Goal: Transaction & Acquisition: Purchase product/service

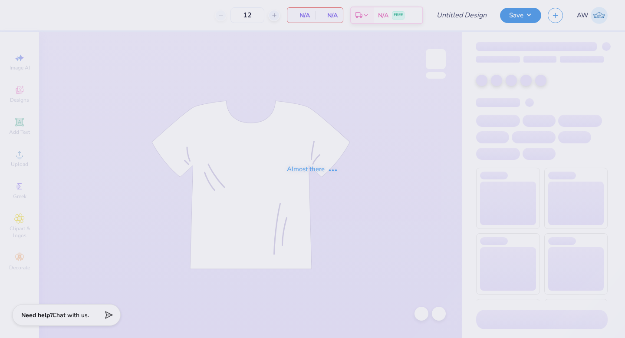
type input "Aces Homecoming Tank"
type input "50"
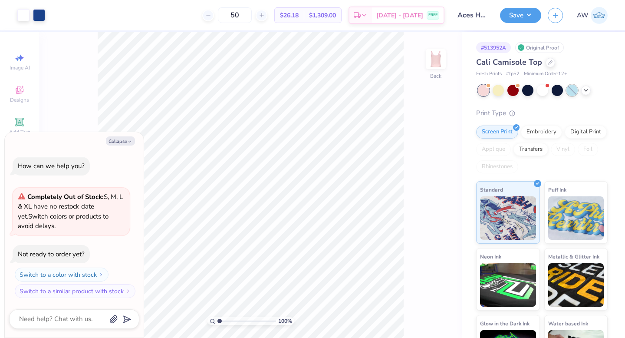
click at [568, 93] on div at bounding box center [572, 90] width 11 height 11
click at [570, 89] on div at bounding box center [572, 90] width 11 height 11
click at [584, 90] on icon at bounding box center [586, 89] width 7 height 7
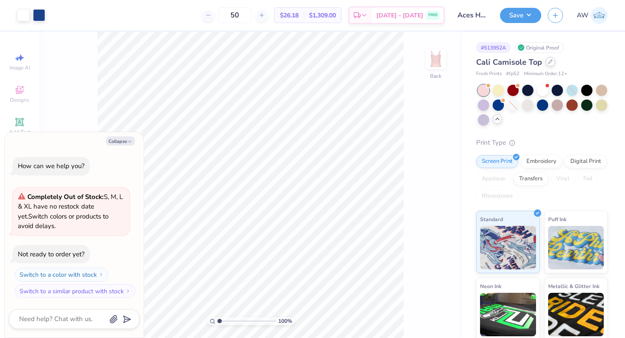
click at [551, 64] on div at bounding box center [551, 62] width 10 height 10
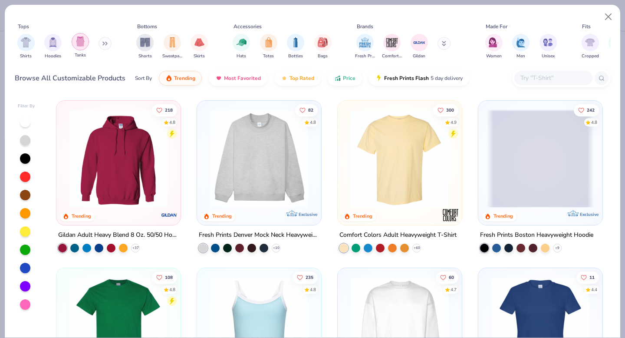
click at [76, 49] on div "filter for Tanks" at bounding box center [80, 41] width 17 height 17
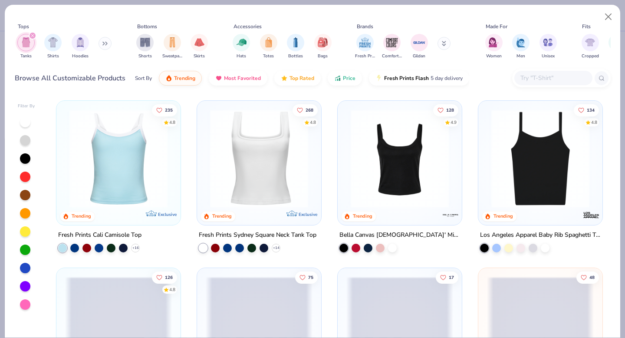
click at [24, 270] on div at bounding box center [25, 268] width 10 height 10
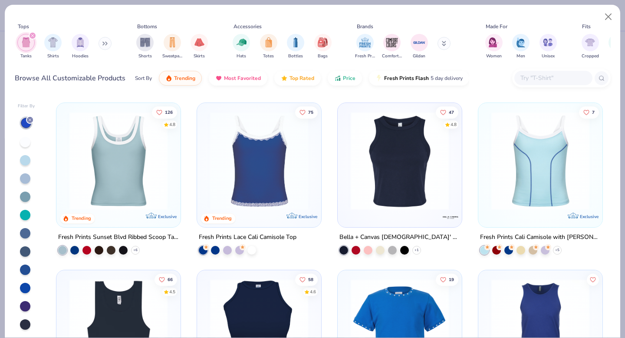
scroll to position [149, 0]
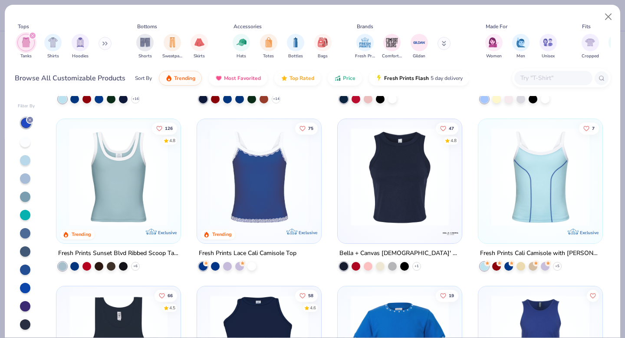
click at [130, 192] on img at bounding box center [118, 177] width 107 height 98
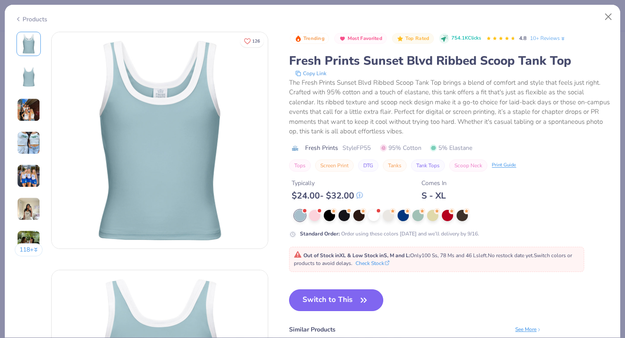
click at [308, 294] on button "Switch to This" at bounding box center [336, 300] width 94 height 22
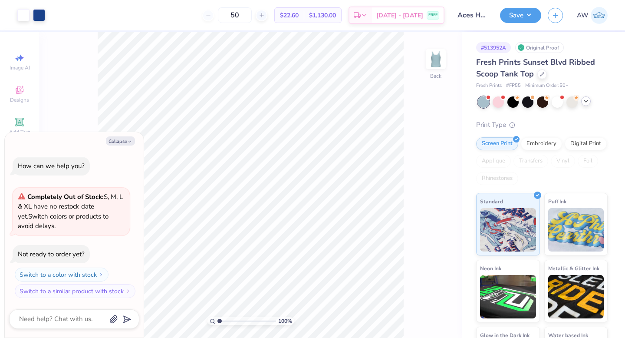
click at [587, 103] on icon at bounding box center [586, 101] width 7 height 7
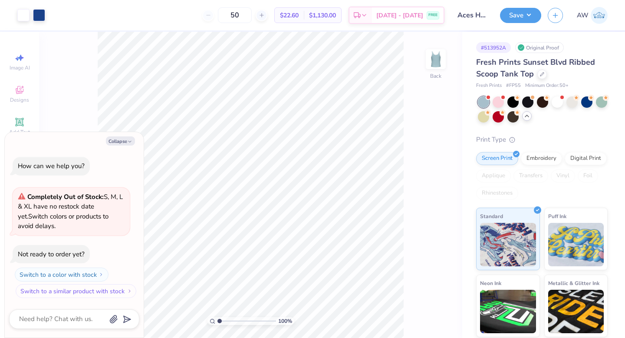
click at [90, 289] on button "Switch to a similar product with stock" at bounding box center [76, 291] width 121 height 14
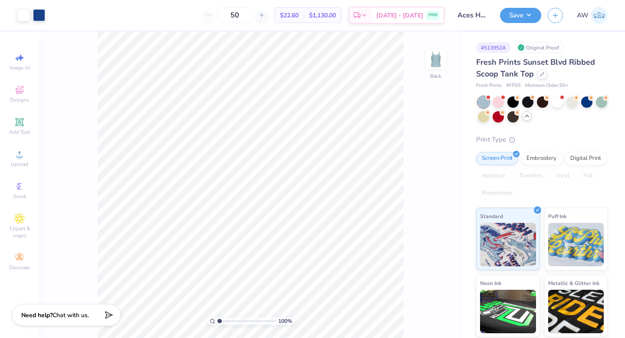
type textarea "x"
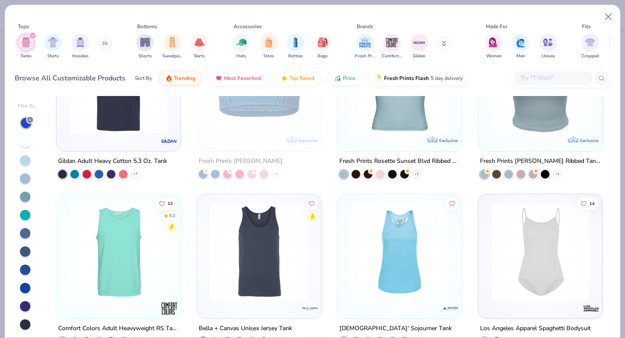
scroll to position [732, 0]
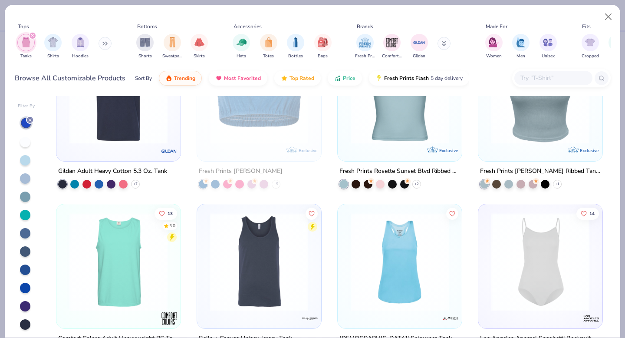
click at [409, 135] on img at bounding box center [399, 95] width 107 height 98
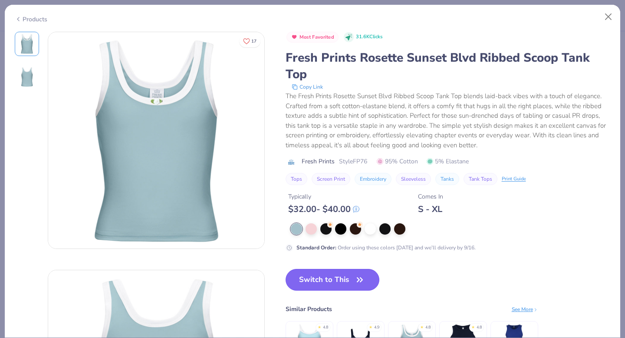
click at [331, 287] on button "Switch to This" at bounding box center [333, 280] width 94 height 22
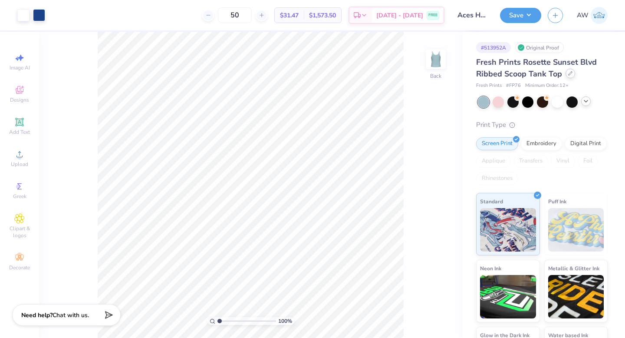
click at [570, 70] on div at bounding box center [571, 74] width 10 height 10
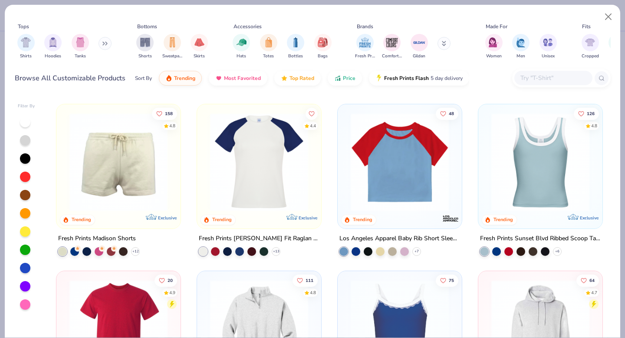
scroll to position [1018, 0]
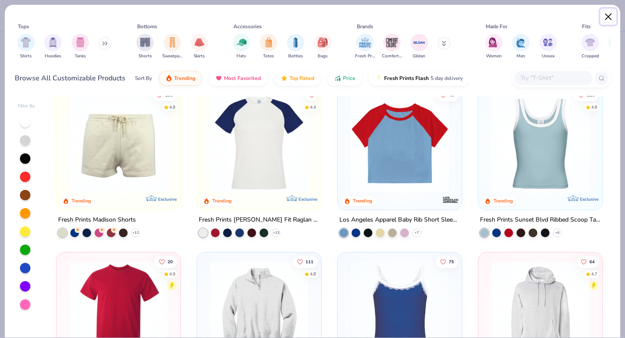
click at [610, 16] on button "Close" at bounding box center [608, 17] width 16 height 16
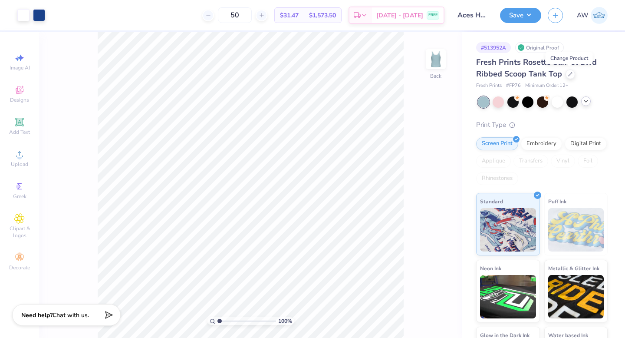
click at [617, 85] on div "# 513952A Original Proof Fresh Prints Rosette Sunset Blvd Ribbed Scoop Tank Top…" at bounding box center [543, 210] width 163 height 357
click at [515, 85] on span "# FP76" at bounding box center [513, 85] width 15 height 7
copy span "FP76"
click at [566, 73] on div at bounding box center [571, 74] width 10 height 10
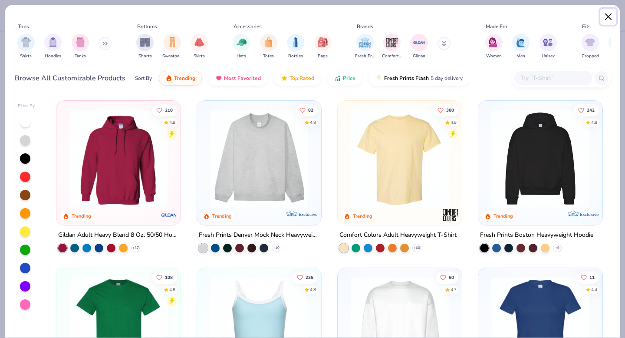
click at [610, 22] on button "Close" at bounding box center [608, 17] width 16 height 16
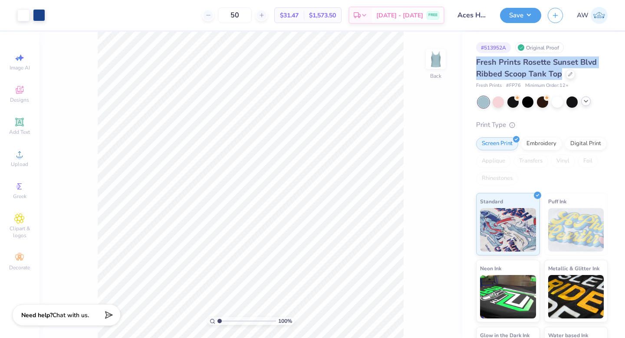
drag, startPoint x: 561, startPoint y: 75, endPoint x: 465, endPoint y: 61, distance: 97.0
click at [465, 61] on div "# 513952A Original Proof Fresh Prints Rosette Sunset Blvd Ribbed Scoop Tank Top…" at bounding box center [543, 210] width 163 height 357
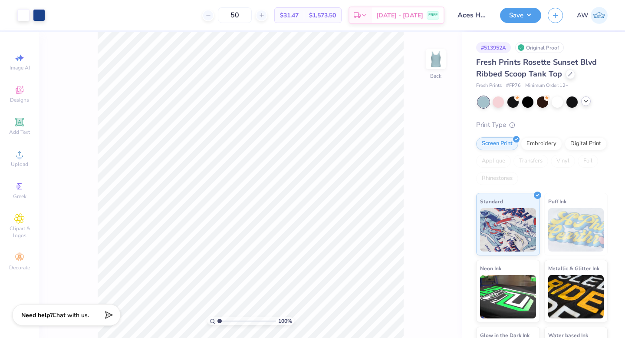
click at [589, 118] on div "Fresh Prints Rosette Sunset Blvd Ribbed Scoop Tank Top Fresh Prints # FP76 Mini…" at bounding box center [542, 222] width 132 height 333
click at [566, 75] on div at bounding box center [571, 74] width 10 height 10
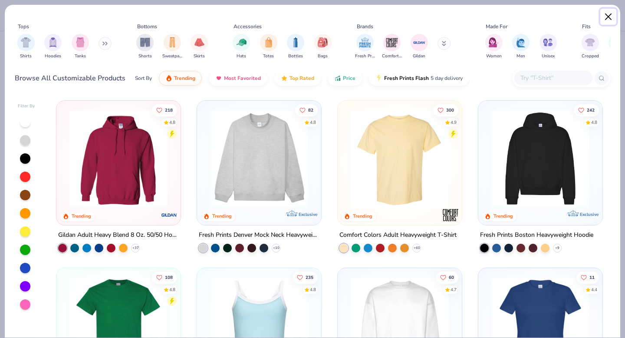
click at [604, 23] on button "Close" at bounding box center [608, 17] width 16 height 16
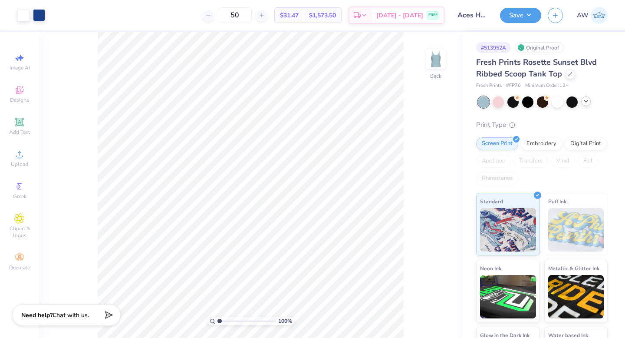
click at [517, 84] on span "# FP76" at bounding box center [513, 85] width 15 height 7
copy span "FP76"
drag, startPoint x: 508, startPoint y: 48, endPoint x: 482, endPoint y: 49, distance: 25.2
click at [482, 49] on div "# 513952A" at bounding box center [493, 47] width 35 height 11
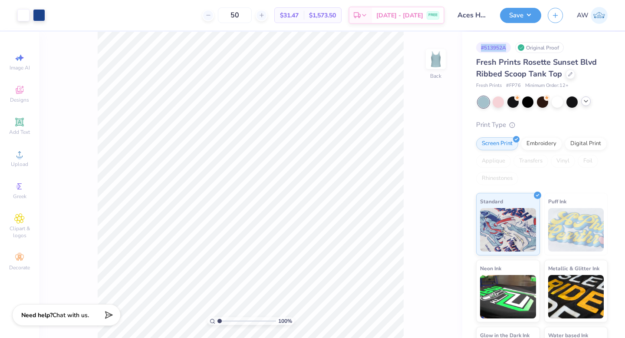
copy div "# 513952A"
drag, startPoint x: 510, startPoint y: 85, endPoint x: 523, endPoint y: 85, distance: 13.0
click at [523, 85] on div "Fresh Prints # FP76 Minimum Order: 12 +" at bounding box center [542, 85] width 132 height 7
copy span "FP76"
drag, startPoint x: 553, startPoint y: 61, endPoint x: 520, endPoint y: 75, distance: 35.8
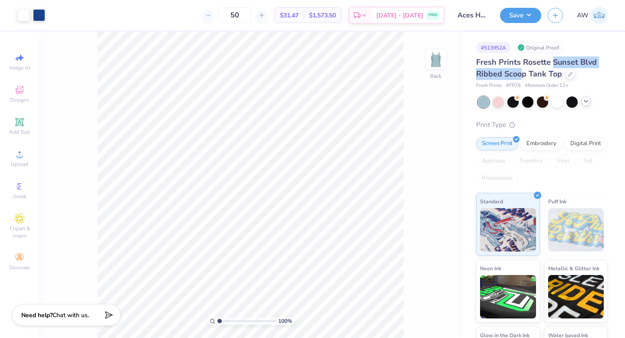
click at [520, 75] on span "Fresh Prints Rosette Sunset Blvd Ribbed Scoop Tank Top" at bounding box center [536, 68] width 121 height 22
click at [526, 75] on span "Fresh Prints Rosette Sunset Blvd Ribbed Scoop Tank Top" at bounding box center [536, 68] width 121 height 22
copy span "Sunset Blvd Ribbed Scoop"
click at [568, 74] on icon at bounding box center [570, 73] width 4 height 4
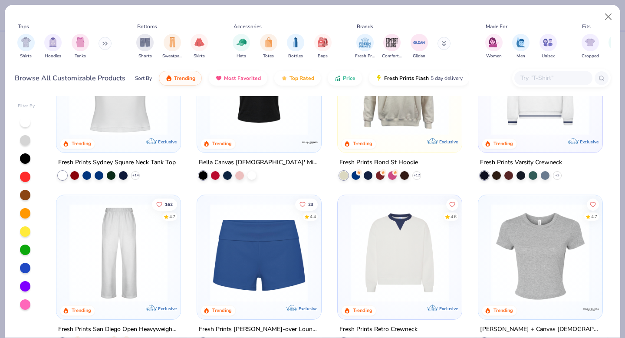
scroll to position [408, 0]
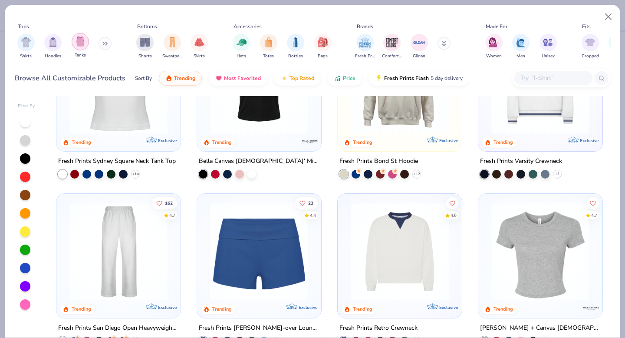
click at [82, 47] on div "filter for Tanks" at bounding box center [80, 41] width 17 height 17
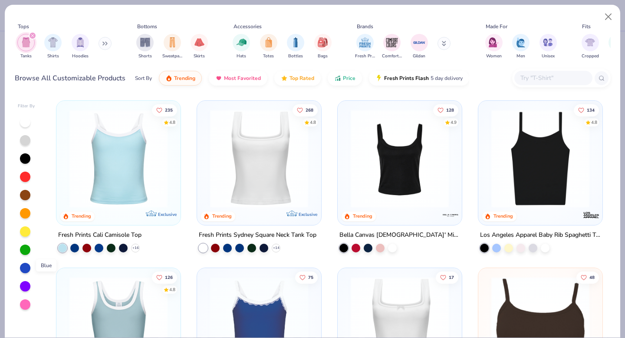
click at [26, 268] on div at bounding box center [25, 268] width 10 height 10
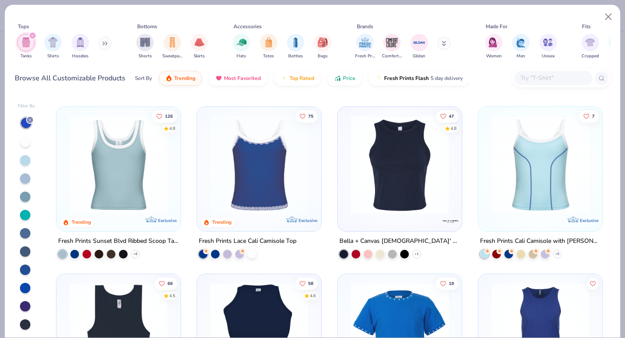
scroll to position [420, 0]
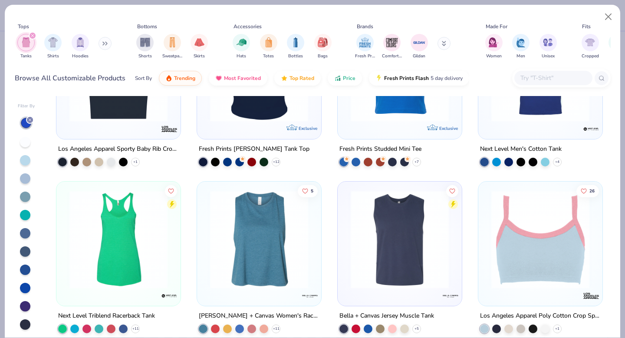
click at [24, 163] on div at bounding box center [25, 160] width 10 height 10
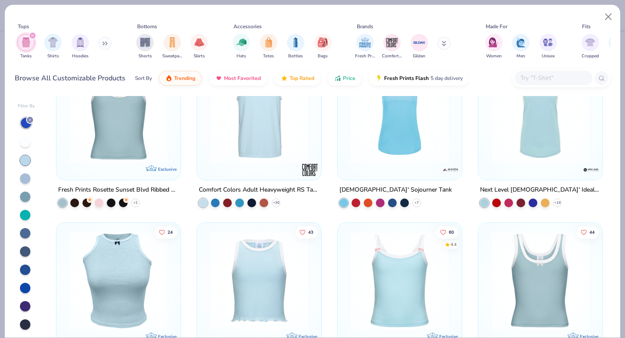
scroll to position [319, 0]
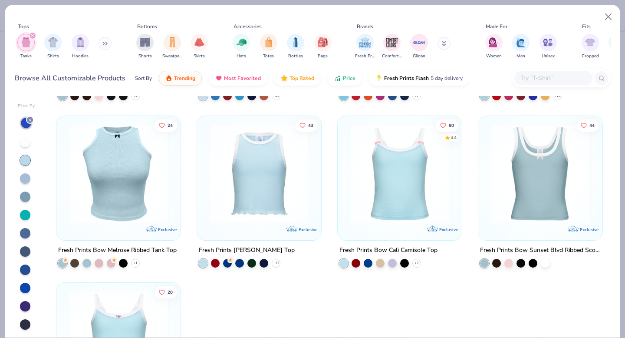
click at [279, 206] on img at bounding box center [259, 173] width 107 height 98
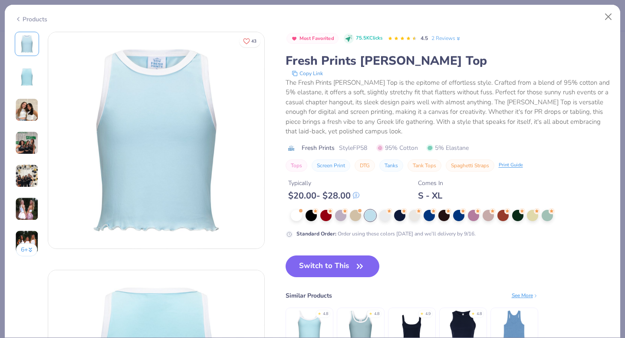
click at [433, 195] on div "S - XL" at bounding box center [430, 195] width 25 height 11
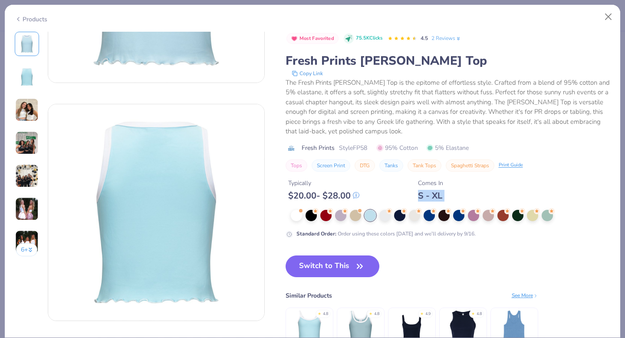
scroll to position [175, 0]
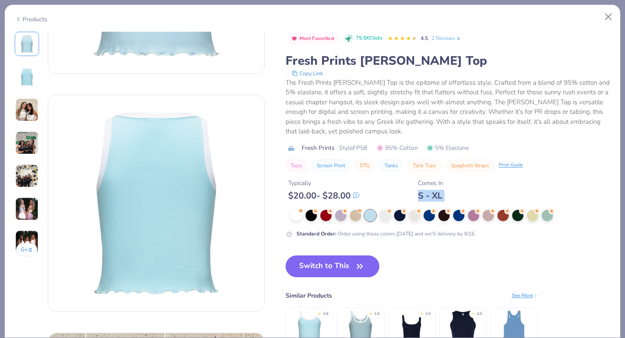
click at [362, 270] on icon "button" at bounding box center [360, 266] width 12 height 12
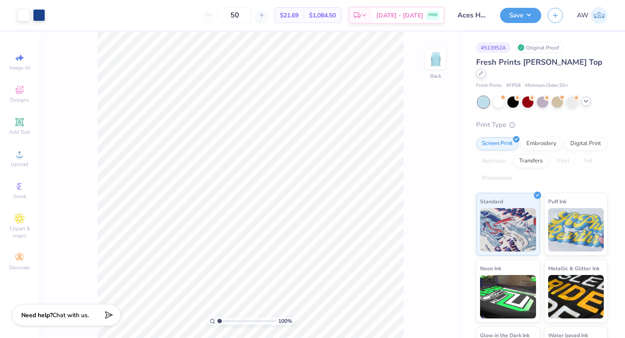
click at [486, 69] on div at bounding box center [481, 74] width 10 height 10
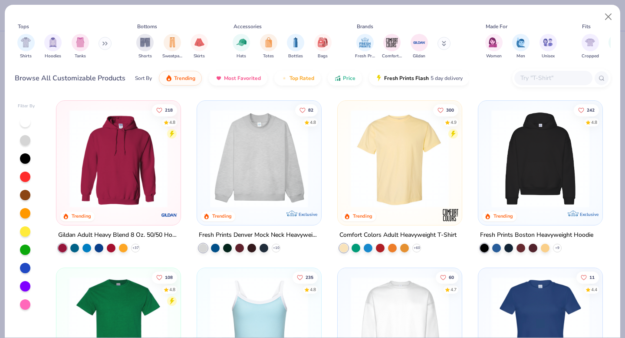
click at [261, 304] on img at bounding box center [259, 326] width 107 height 98
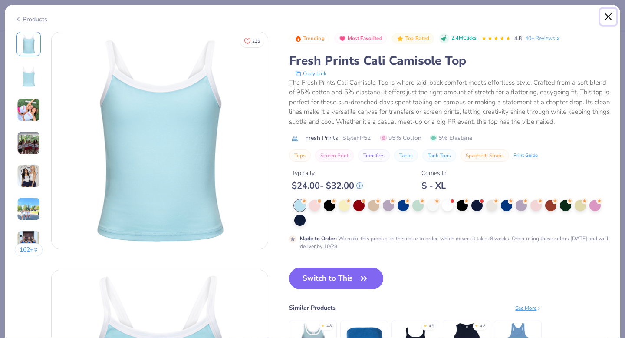
click at [604, 18] on button "Close" at bounding box center [608, 17] width 16 height 16
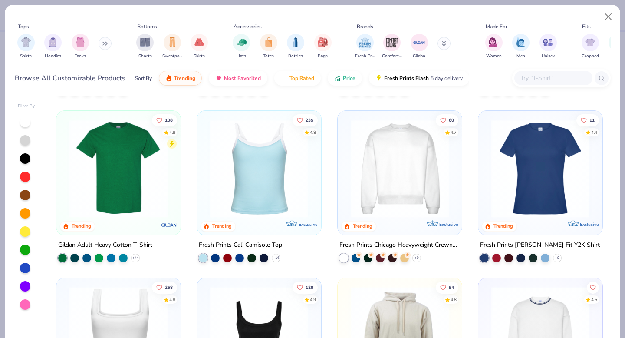
scroll to position [335, 0]
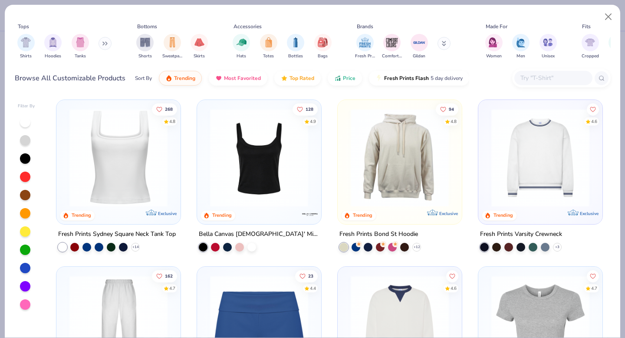
click at [280, 202] on img at bounding box center [259, 157] width 107 height 98
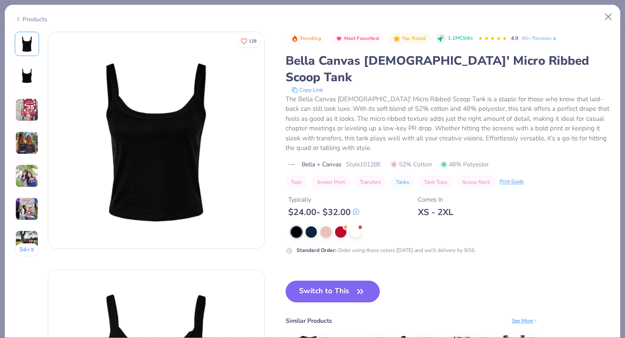
scroll to position [266, 0]
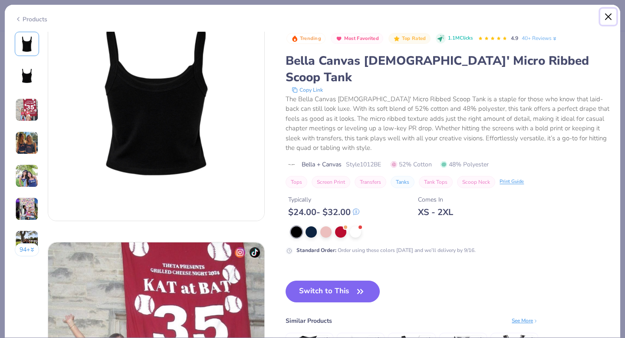
click at [608, 16] on button "Close" at bounding box center [608, 17] width 16 height 16
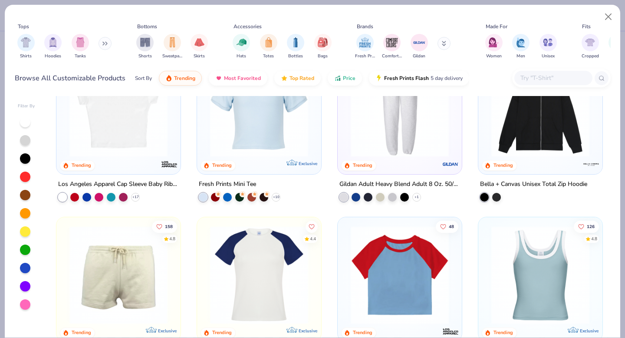
scroll to position [953, 0]
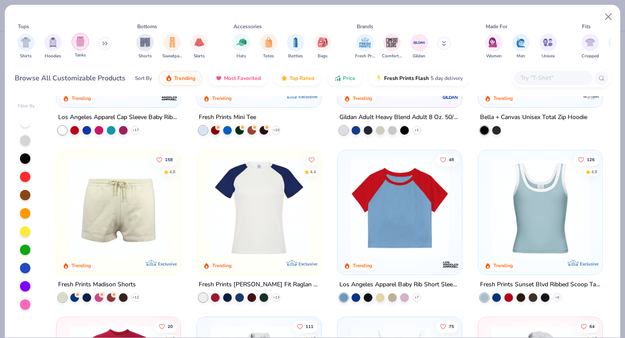
click at [80, 43] on img "filter for Tanks" at bounding box center [81, 41] width 10 height 10
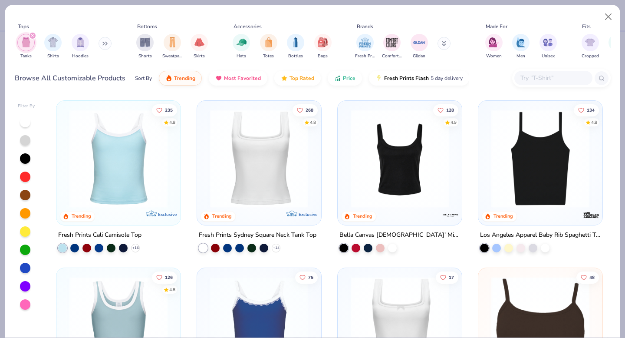
click at [23, 267] on div at bounding box center [25, 268] width 10 height 10
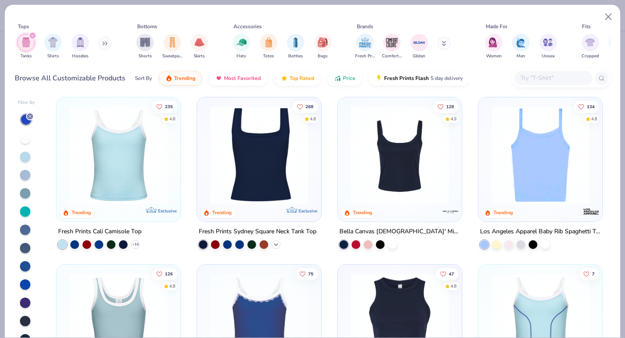
click at [277, 242] on icon at bounding box center [276, 244] width 7 height 7
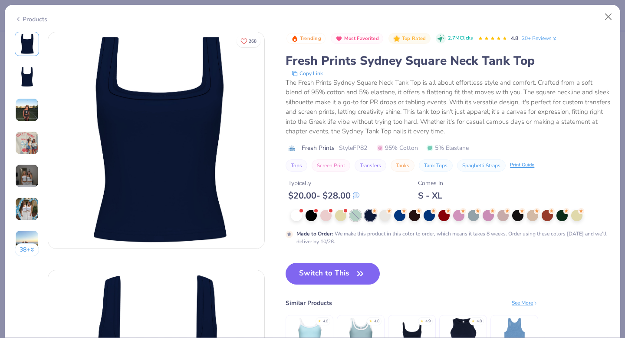
click at [356, 216] on div at bounding box center [355, 215] width 11 height 11
click at [606, 19] on button "Close" at bounding box center [608, 17] width 16 height 16
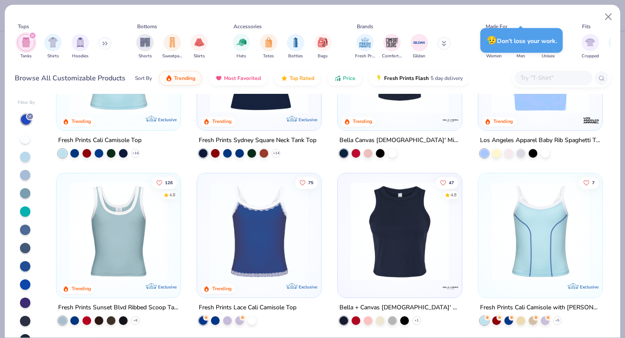
scroll to position [101, 0]
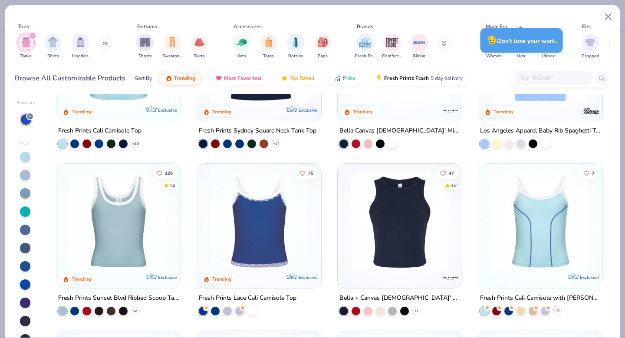
click at [135, 311] on icon at bounding box center [135, 310] width 7 height 7
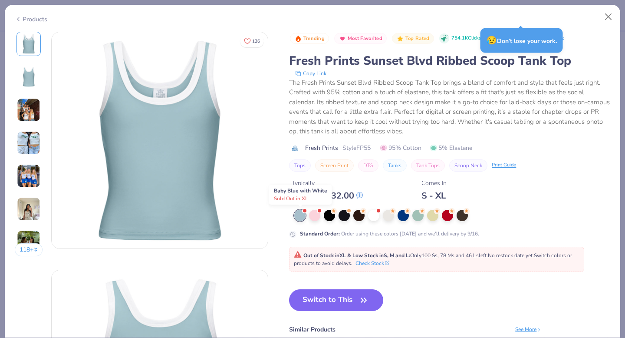
click at [301, 214] on div at bounding box center [299, 215] width 11 height 11
click at [605, 16] on button "Close" at bounding box center [608, 17] width 16 height 16
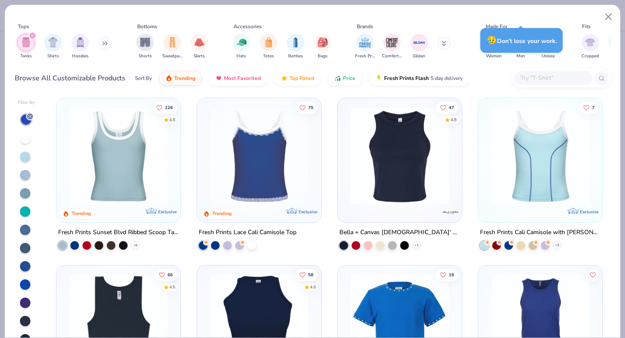
scroll to position [160, 0]
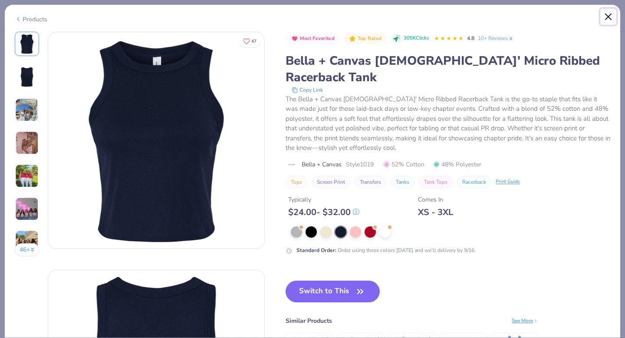
click at [609, 14] on button "Close" at bounding box center [608, 17] width 16 height 16
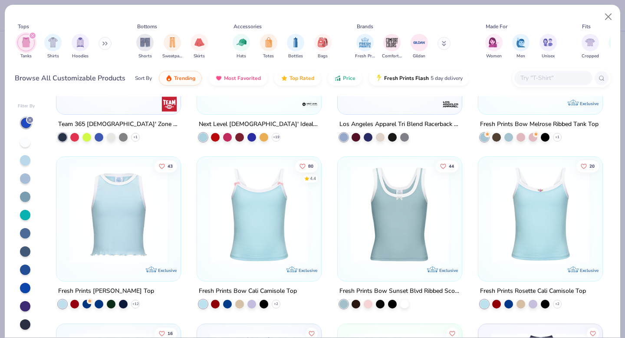
scroll to position [759, 0]
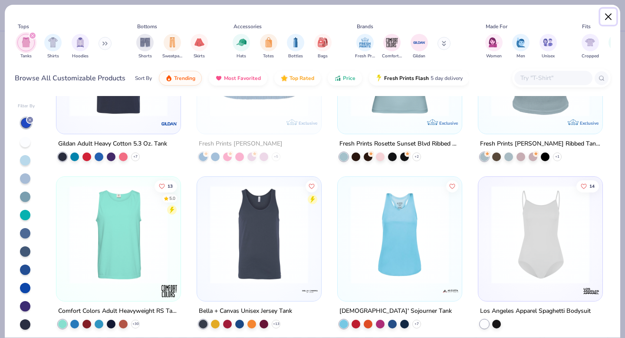
click at [608, 17] on button "Close" at bounding box center [608, 17] width 16 height 16
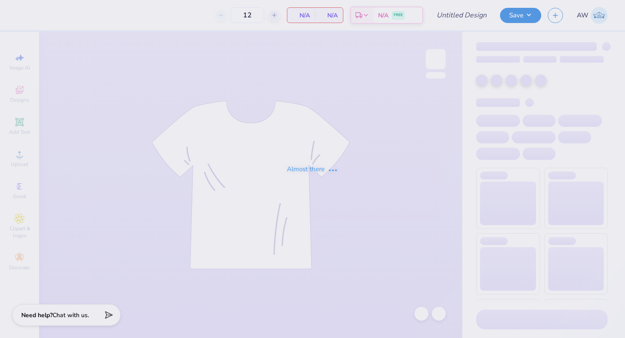
type input "Aces Homecoming Tank"
type input "50"
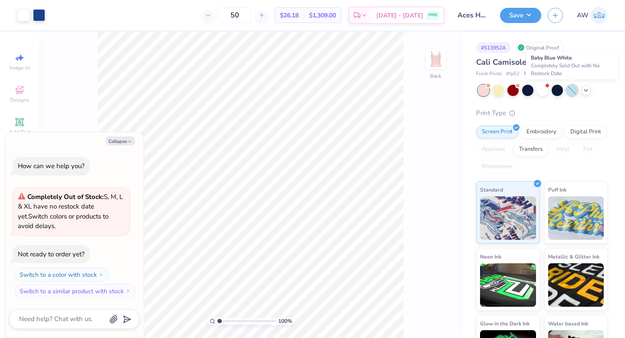
click at [571, 92] on div at bounding box center [572, 90] width 11 height 11
click at [573, 90] on div at bounding box center [572, 90] width 11 height 11
click at [588, 90] on icon at bounding box center [586, 89] width 7 height 7
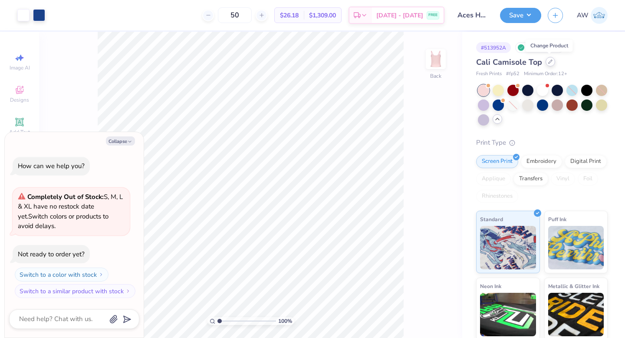
click at [547, 62] on div at bounding box center [551, 62] width 10 height 10
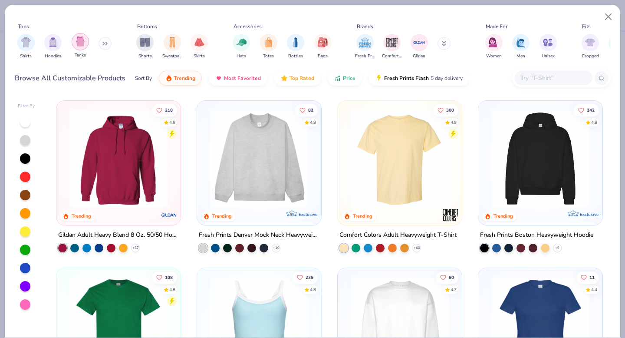
click at [82, 46] on img "filter for Tanks" at bounding box center [81, 41] width 10 height 10
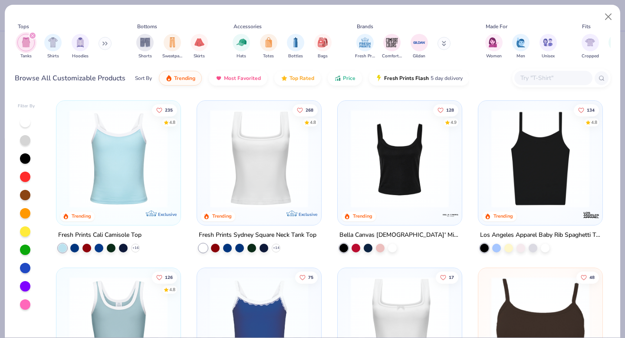
click at [165, 161] on img at bounding box center [118, 158] width 107 height 98
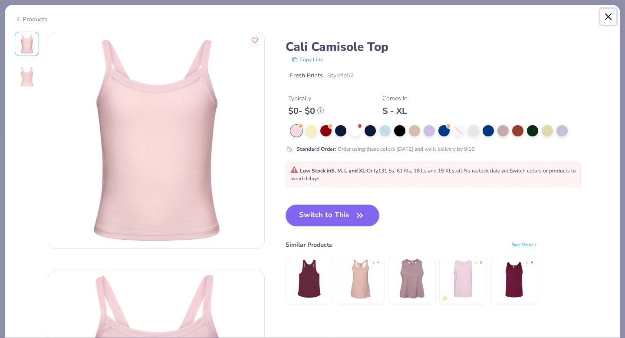
click at [609, 17] on button "Close" at bounding box center [608, 17] width 16 height 16
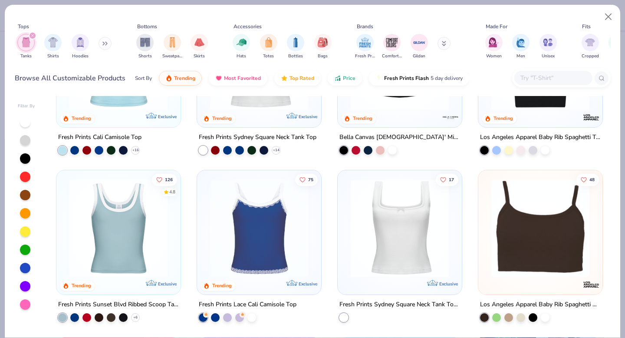
scroll to position [99, 0]
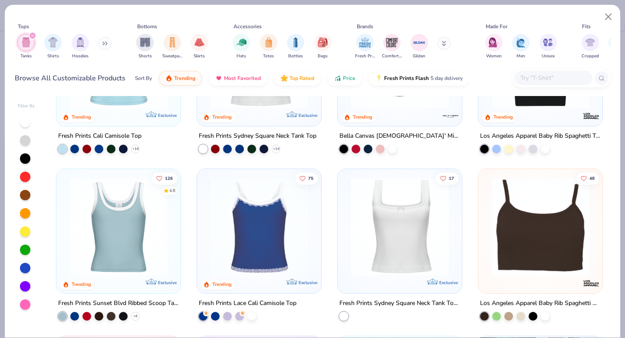
click at [109, 234] on img at bounding box center [118, 227] width 107 height 98
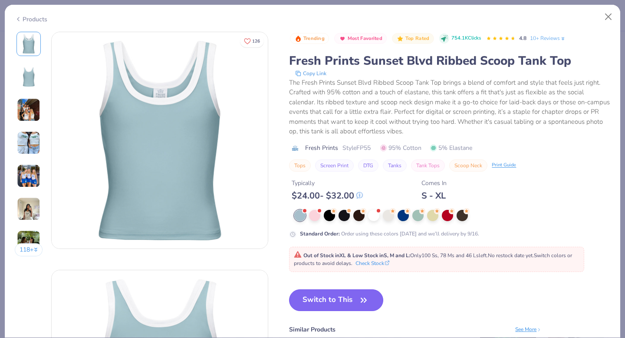
click at [354, 299] on button "Switch to This" at bounding box center [336, 300] width 94 height 22
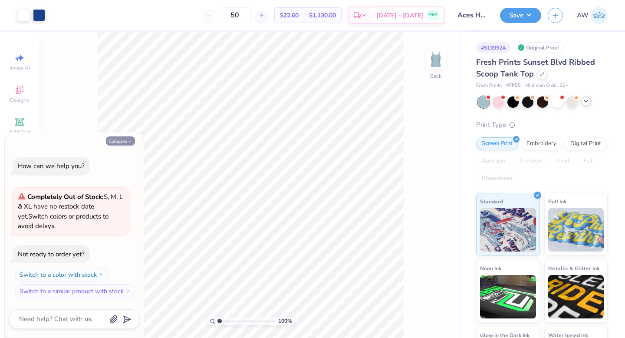
click at [125, 142] on button "Collapse" at bounding box center [120, 140] width 29 height 9
type textarea "x"
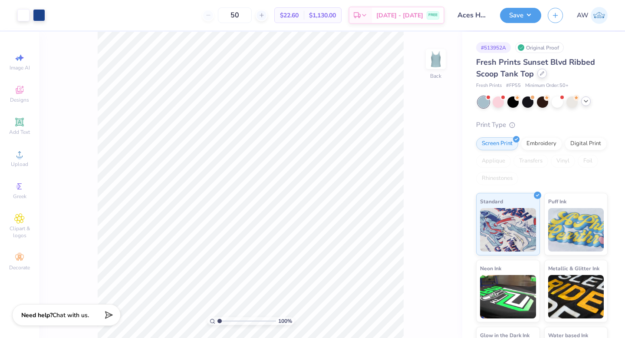
click at [541, 77] on div at bounding box center [542, 74] width 10 height 10
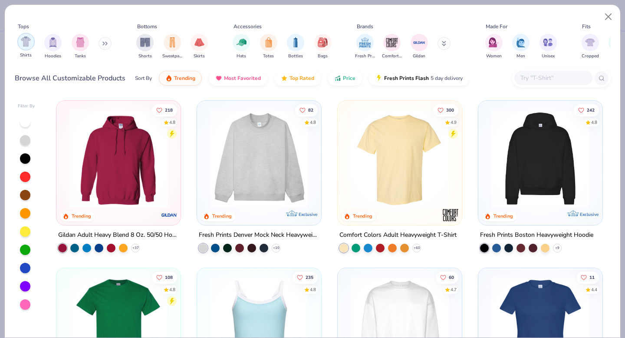
click at [27, 44] on img "filter for Shirts" at bounding box center [26, 41] width 10 height 10
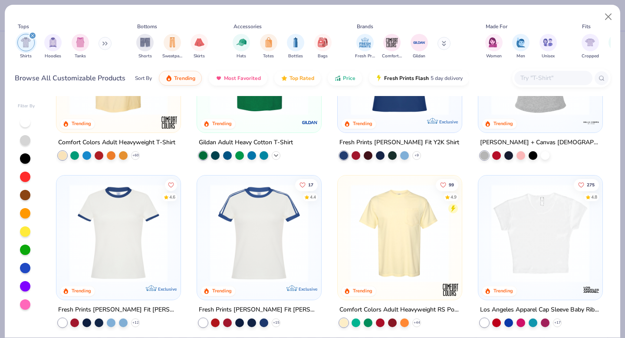
scroll to position [93, 0]
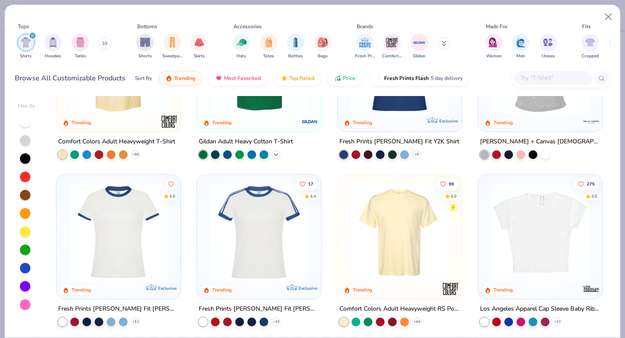
click at [277, 243] on img at bounding box center [259, 232] width 107 height 98
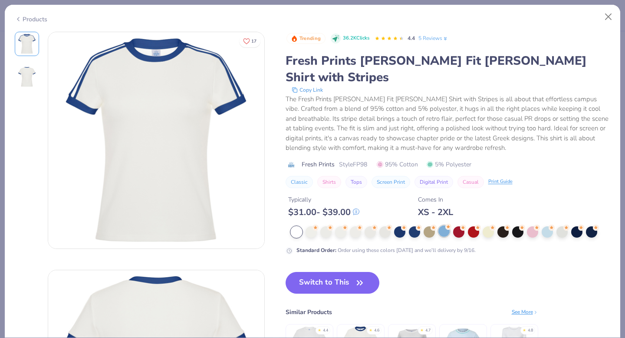
click at [446, 225] on div at bounding box center [444, 230] width 11 height 11
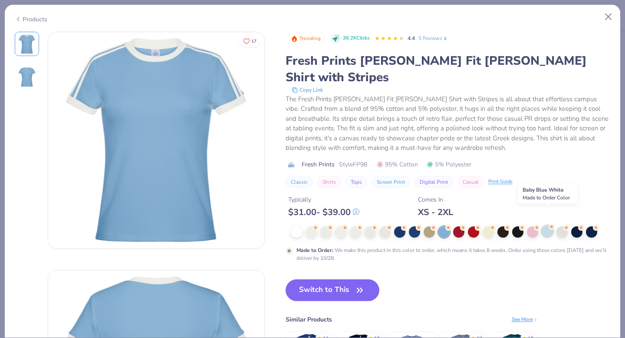
click at [546, 225] on div at bounding box center [547, 230] width 11 height 11
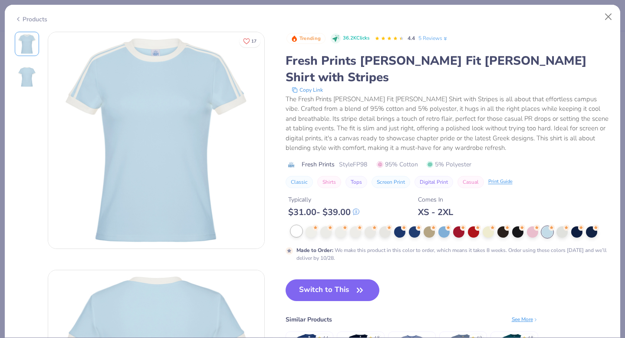
click at [296, 225] on div at bounding box center [296, 230] width 11 height 11
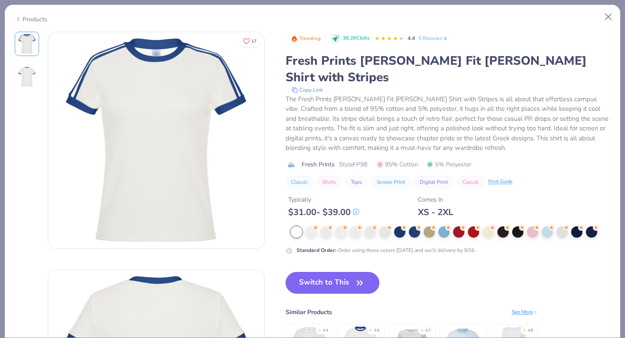
click at [361, 277] on icon "button" at bounding box center [360, 283] width 12 height 12
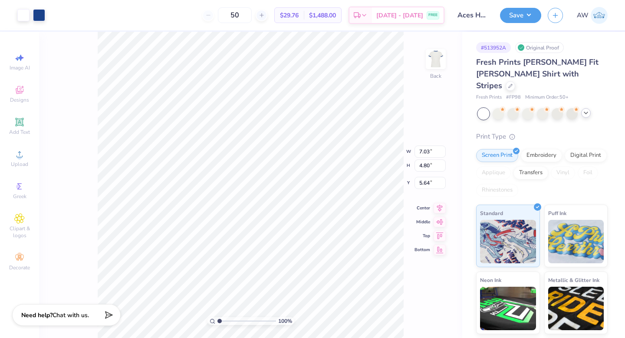
type input "2.19"
type input "8.03"
type input "5.48"
type input "2.15"
type input "8.87"
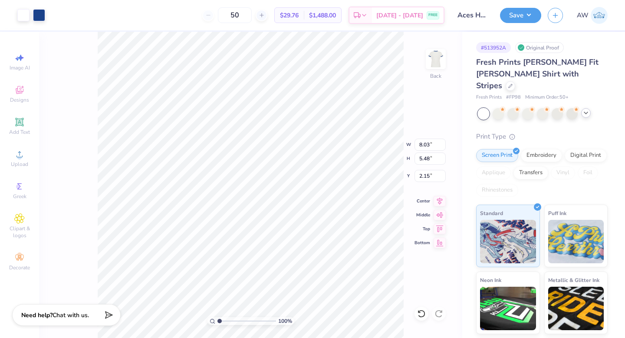
type input "6.06"
type input "2.27"
click at [19, 16] on div at bounding box center [23, 14] width 12 height 12
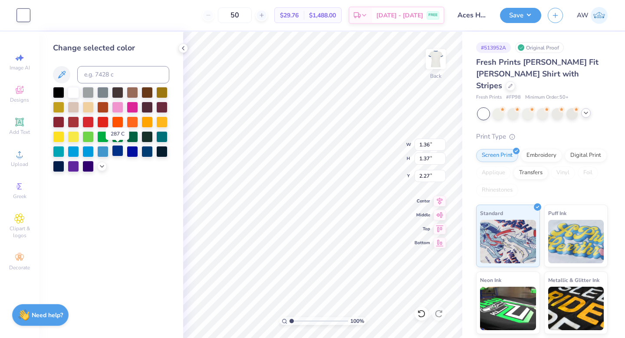
click at [120, 152] on div at bounding box center [117, 150] width 11 height 11
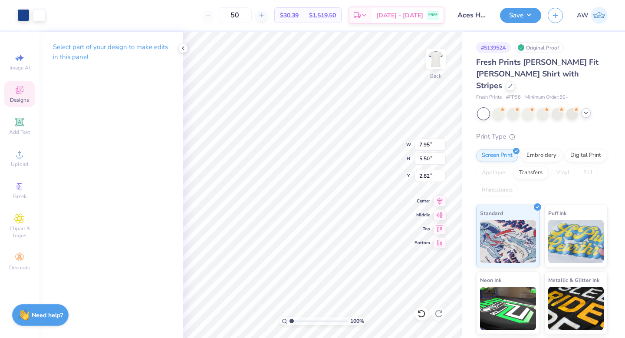
click at [177, 212] on div "Select part of your design to make edits in this panel" at bounding box center [111, 185] width 144 height 306
click at [185, 48] on icon at bounding box center [183, 48] width 7 height 7
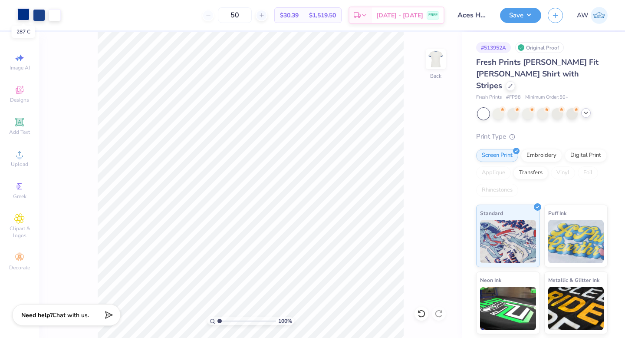
click at [19, 15] on div at bounding box center [23, 14] width 12 height 12
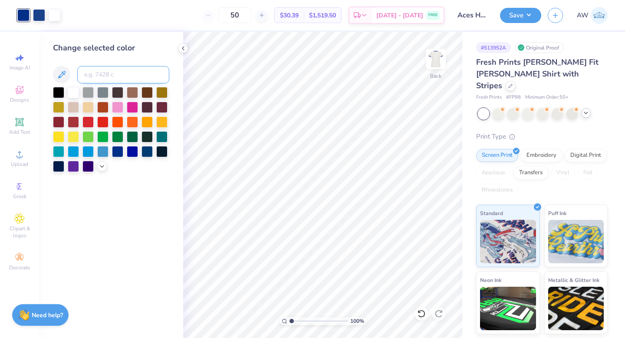
click at [107, 67] on input at bounding box center [123, 74] width 92 height 17
type input "7687"
click at [182, 48] on icon at bounding box center [183, 48] width 7 height 7
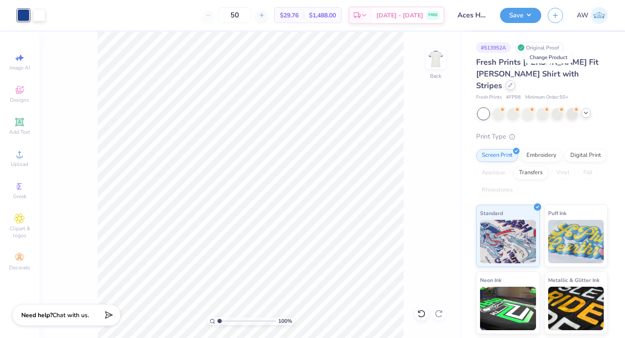
click at [515, 80] on div at bounding box center [511, 85] width 10 height 10
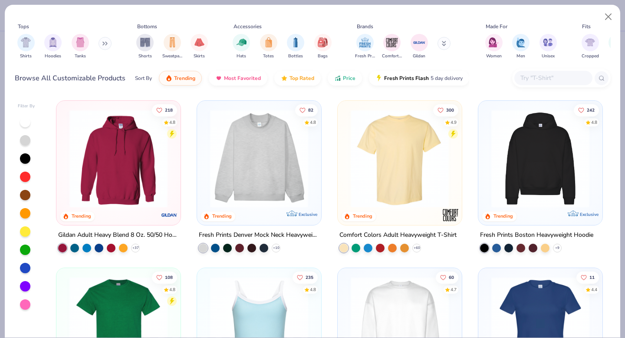
scroll to position [7, 0]
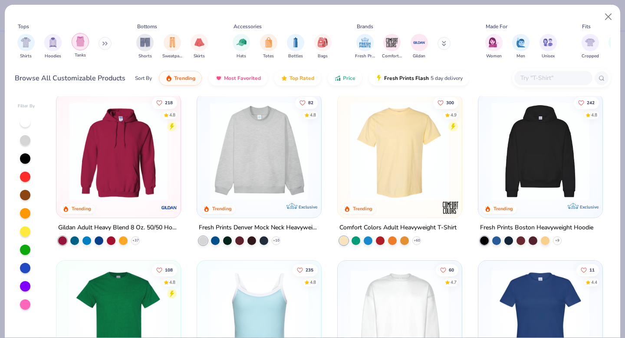
click at [83, 44] on img "filter for Tanks" at bounding box center [81, 41] width 10 height 10
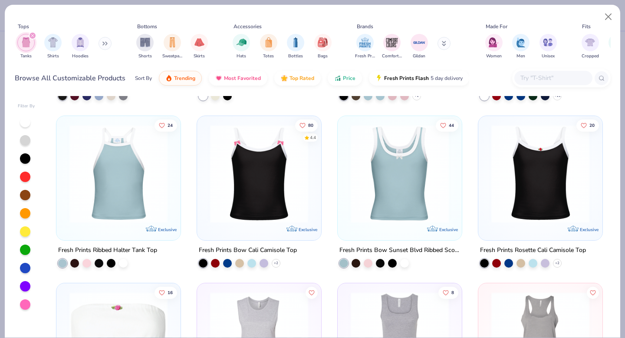
scroll to position [1490, 0]
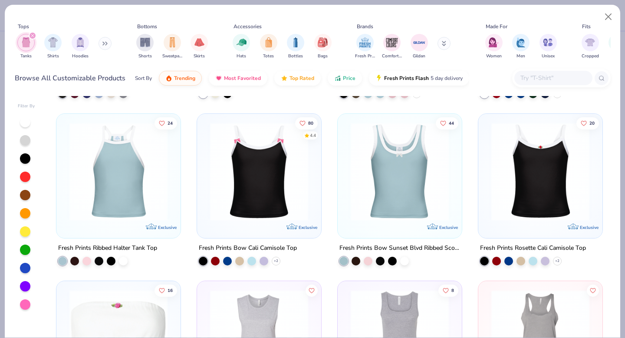
click at [126, 183] on img at bounding box center [118, 171] width 107 height 98
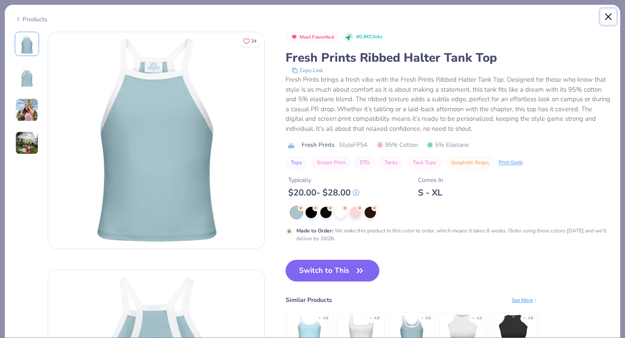
click at [612, 16] on button "Close" at bounding box center [608, 17] width 16 height 16
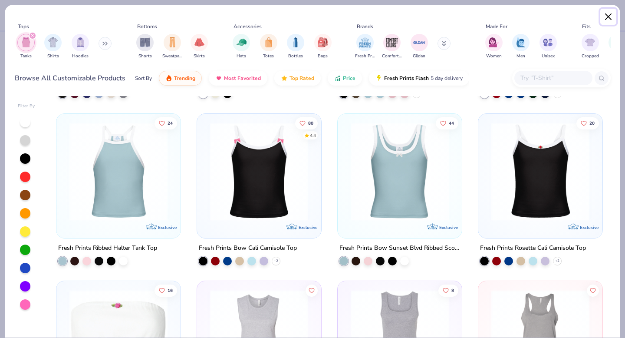
click at [611, 20] on button "Close" at bounding box center [608, 17] width 16 height 16
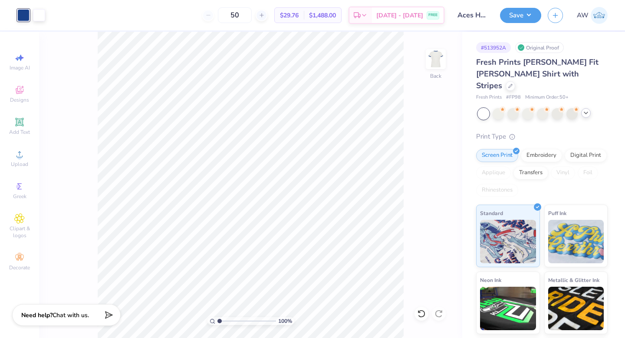
click at [581, 108] on div at bounding box center [543, 113] width 130 height 11
click at [586, 112] on polyline at bounding box center [585, 113] width 3 height 2
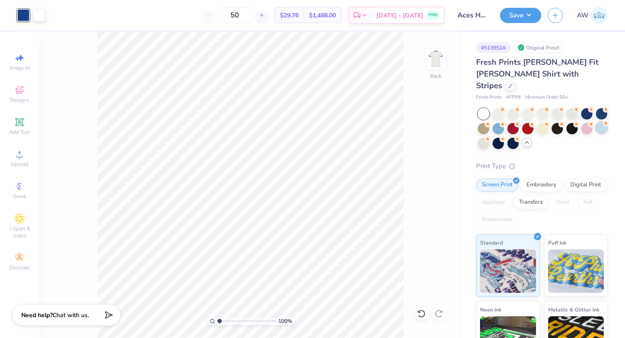
click at [603, 122] on div at bounding box center [601, 127] width 11 height 11
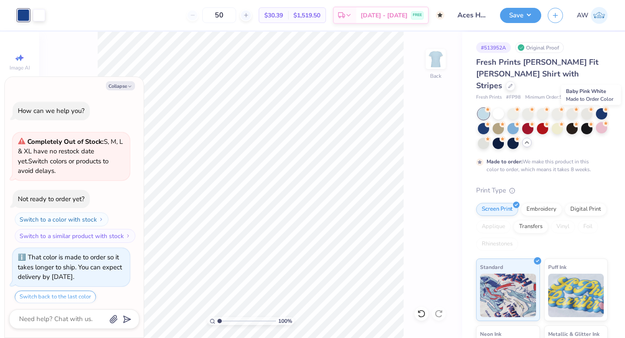
scroll to position [26, 0]
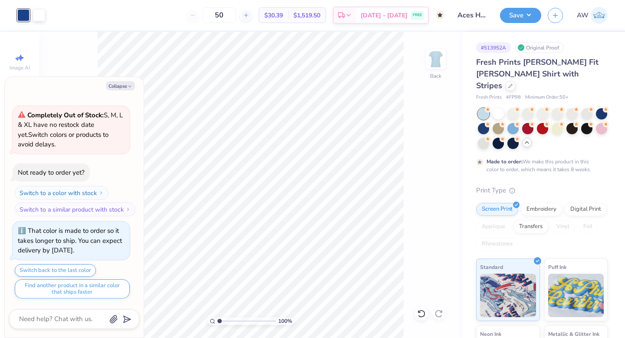
type textarea "x"
